Goal: Task Accomplishment & Management: Manage account settings

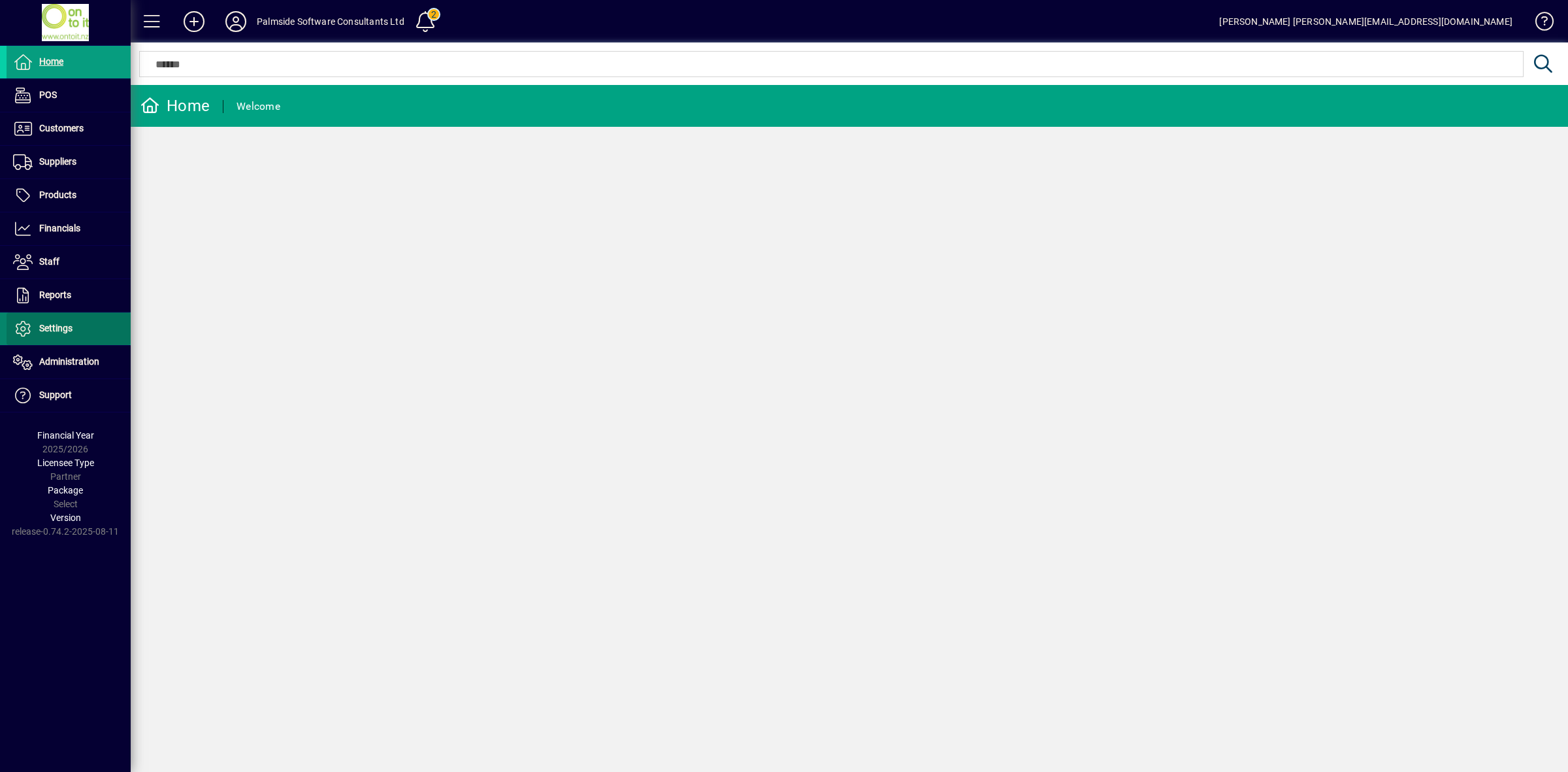
click at [66, 330] on span "Settings" at bounding box center [56, 328] width 33 height 10
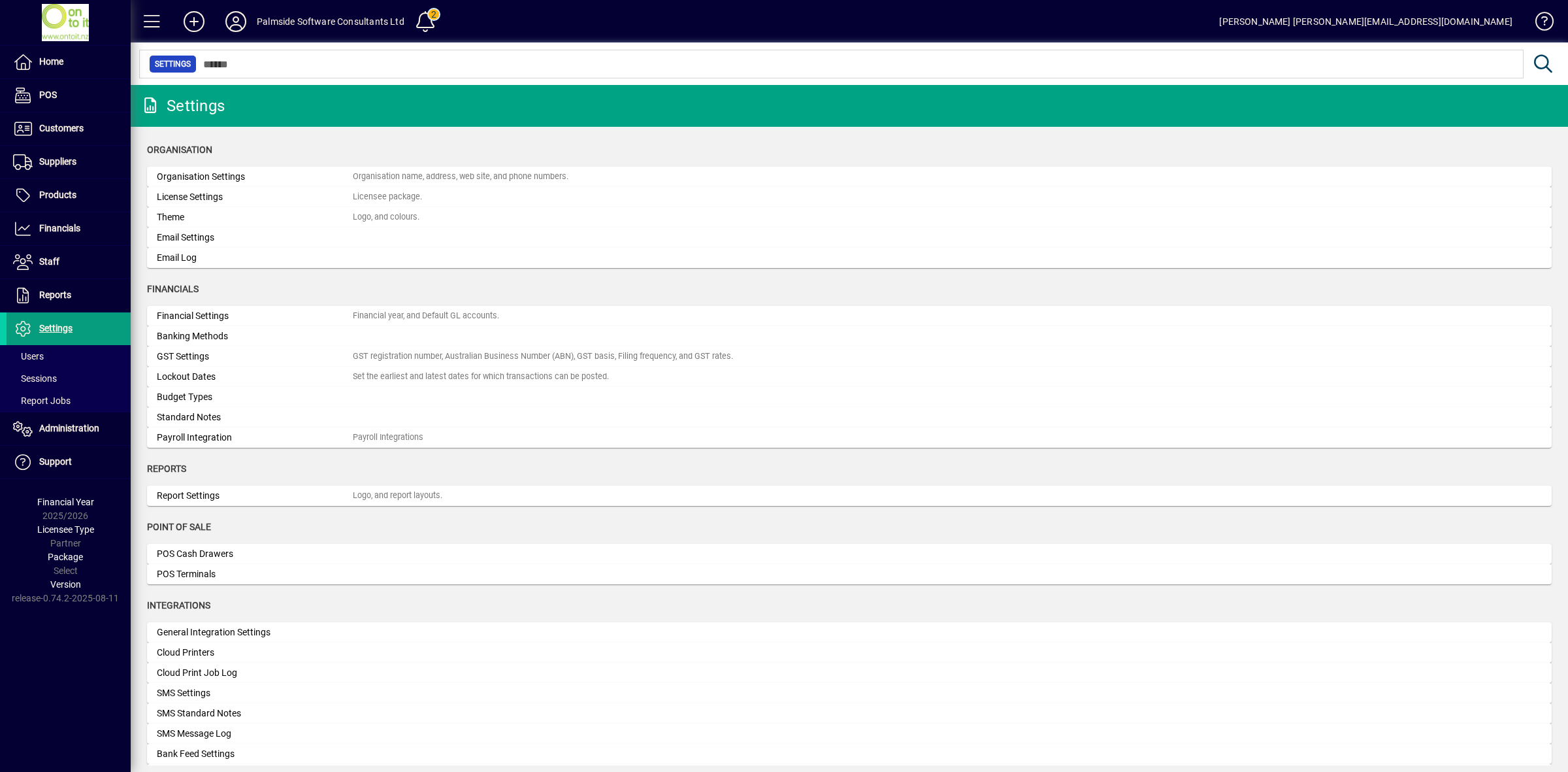
click at [274, 52] on div at bounding box center [849, 50] width 1437 height 15
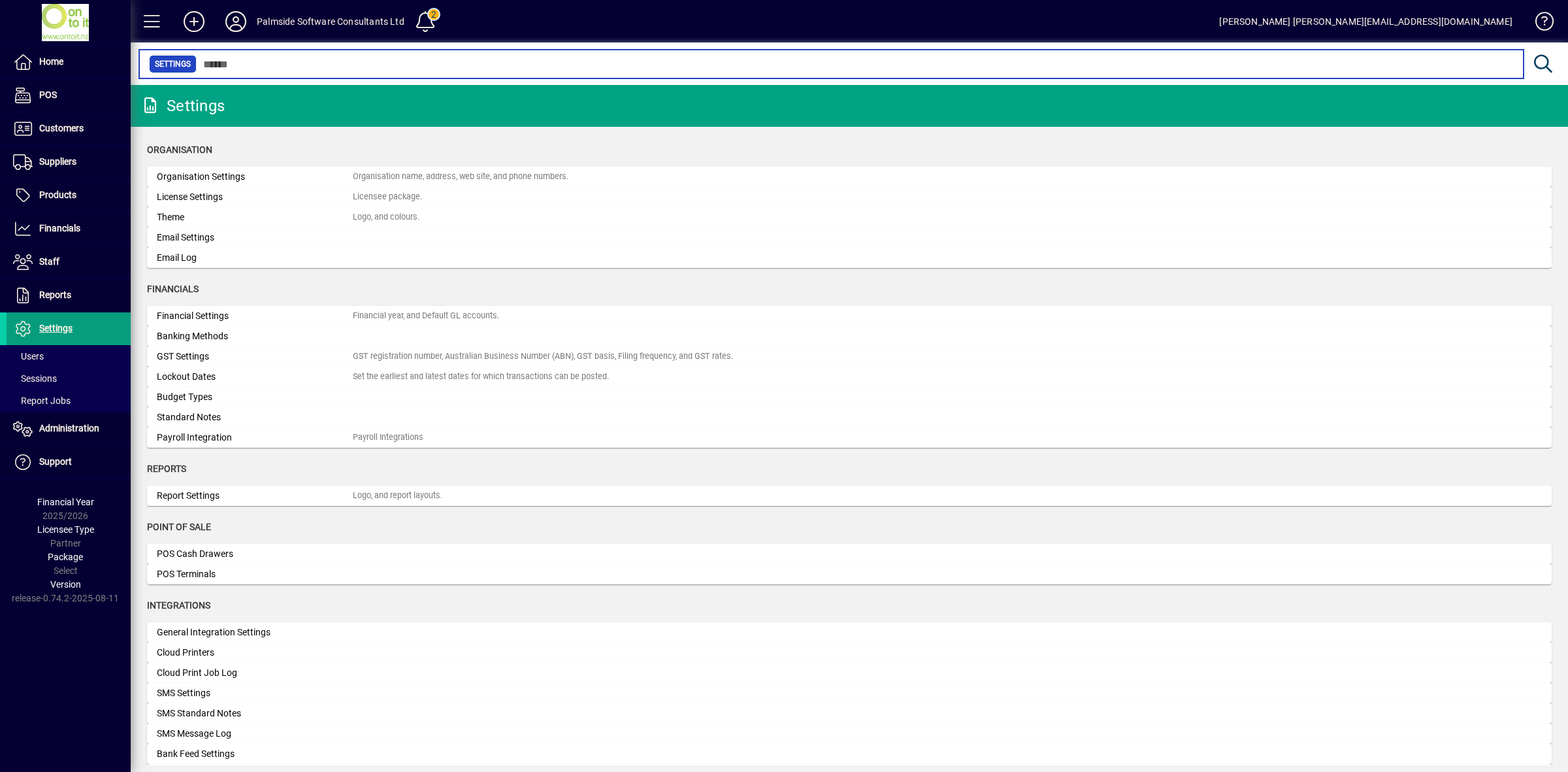
click at [271, 63] on input "text" at bounding box center [854, 64] width 1316 height 19
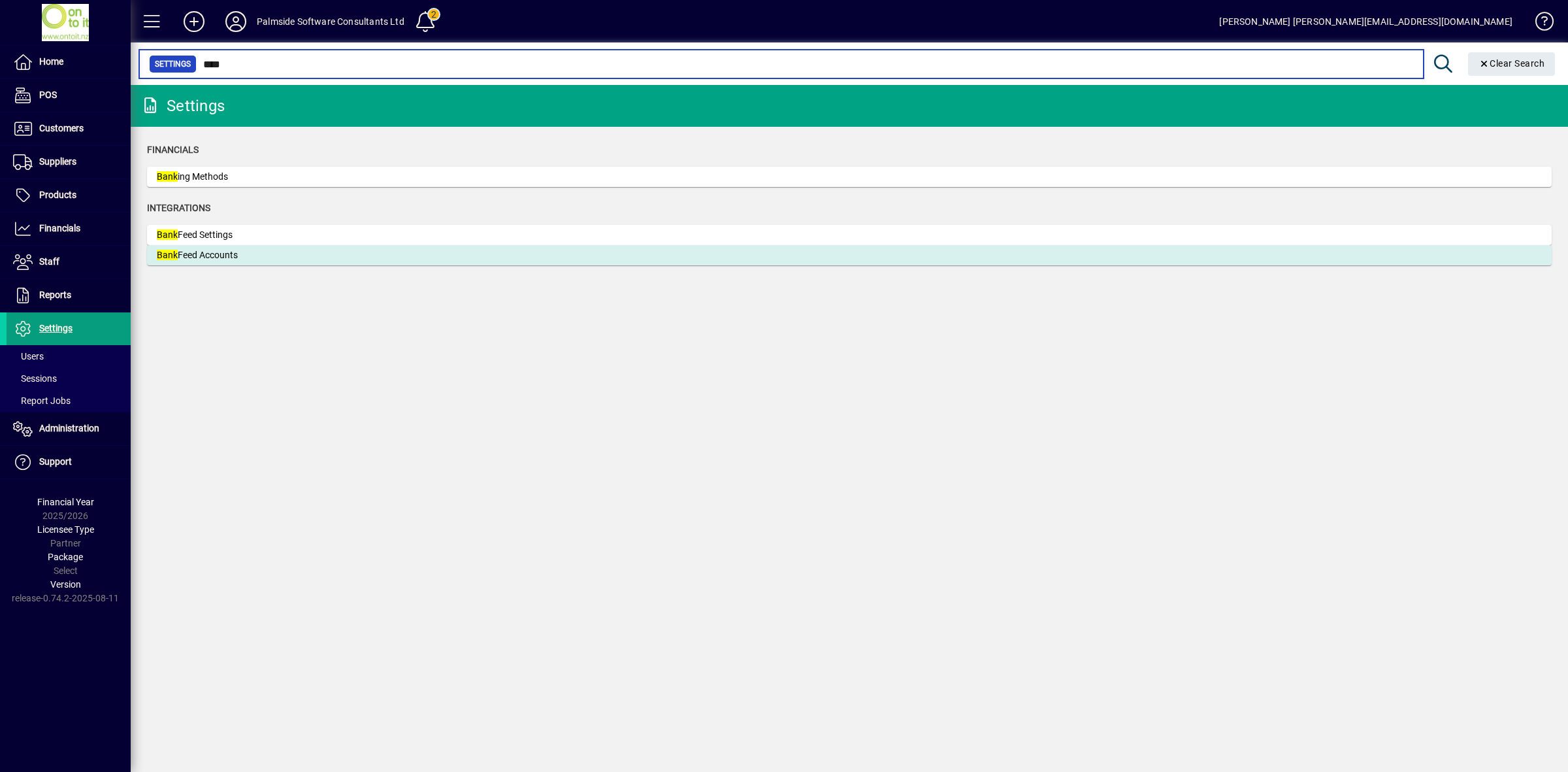
type input "****"
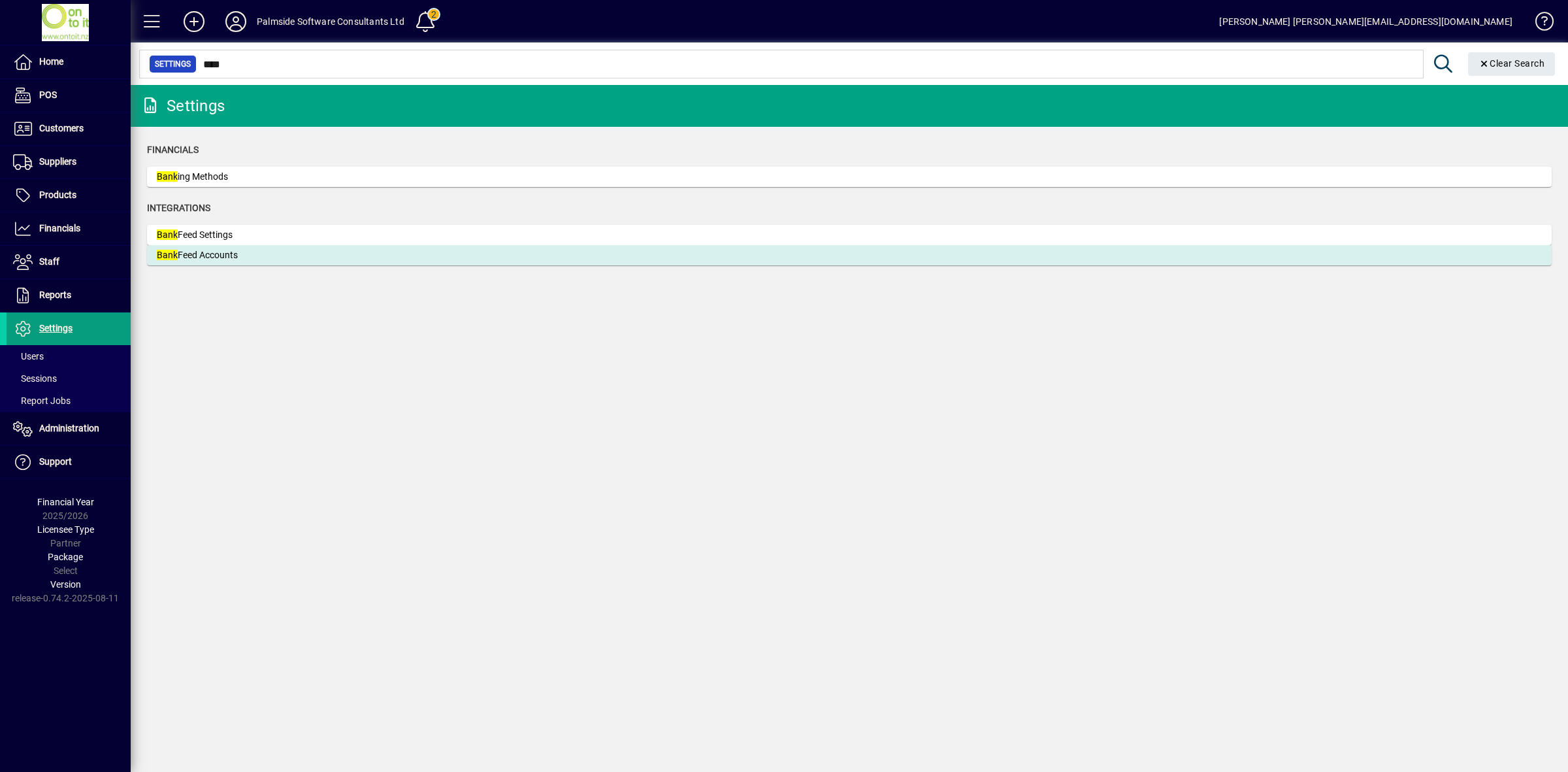
click at [266, 255] on div "Bank Feed Accounts" at bounding box center [255, 255] width 196 height 14
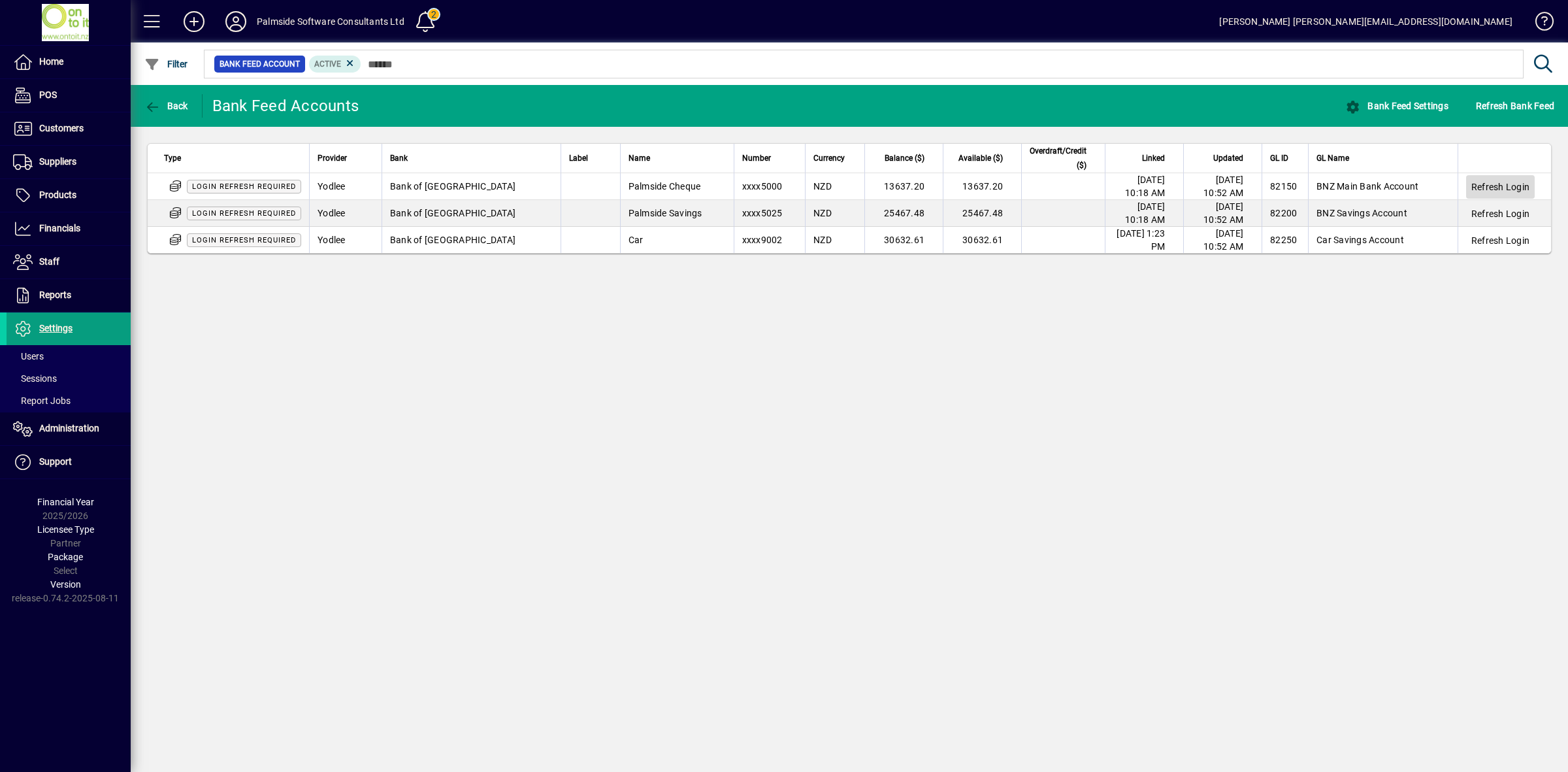
click at [1485, 185] on span "Refresh Login" at bounding box center [1500, 187] width 58 height 13
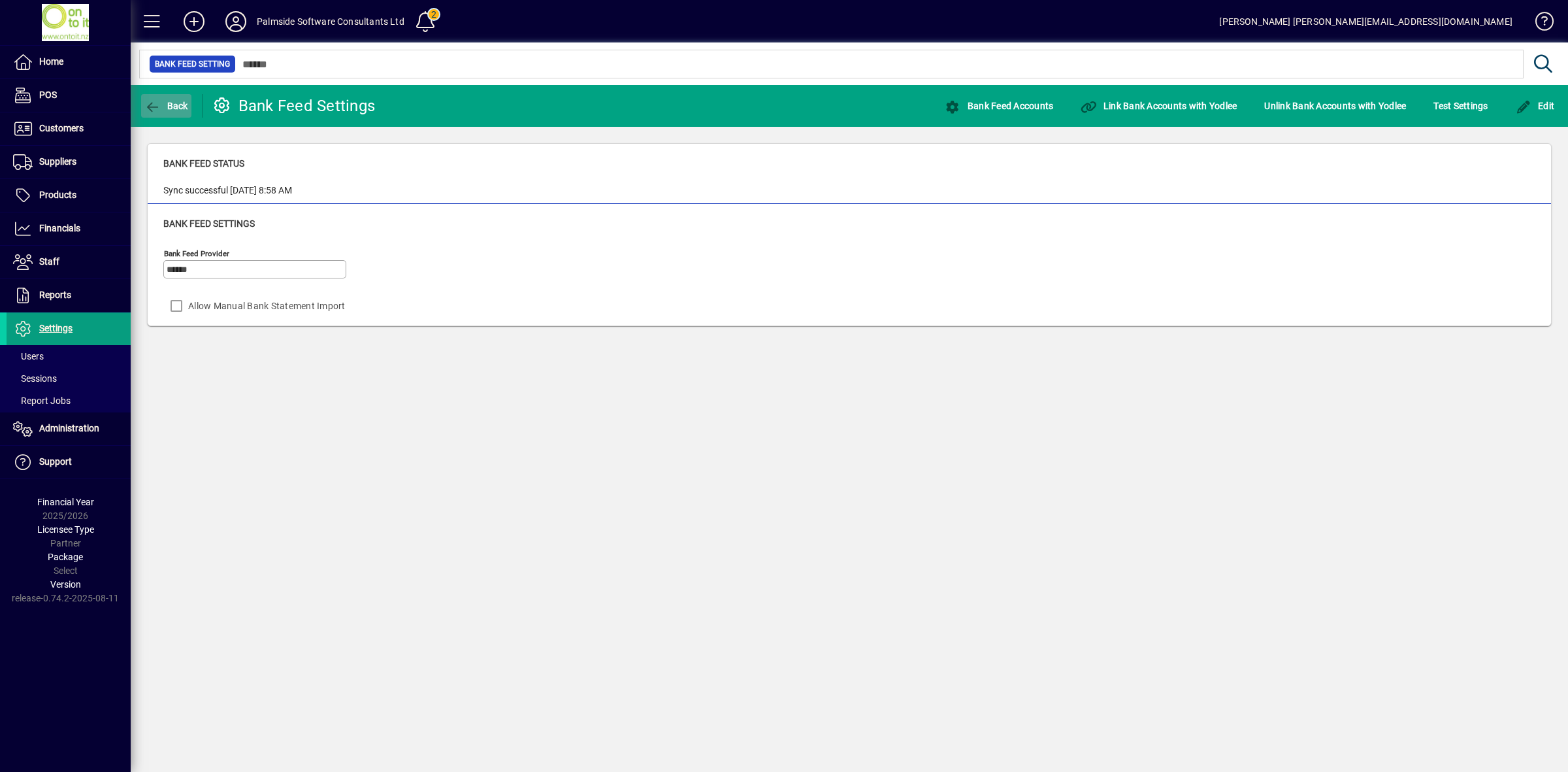
click at [163, 106] on span "Back" at bounding box center [166, 106] width 44 height 10
